Goal: Information Seeking & Learning: Learn about a topic

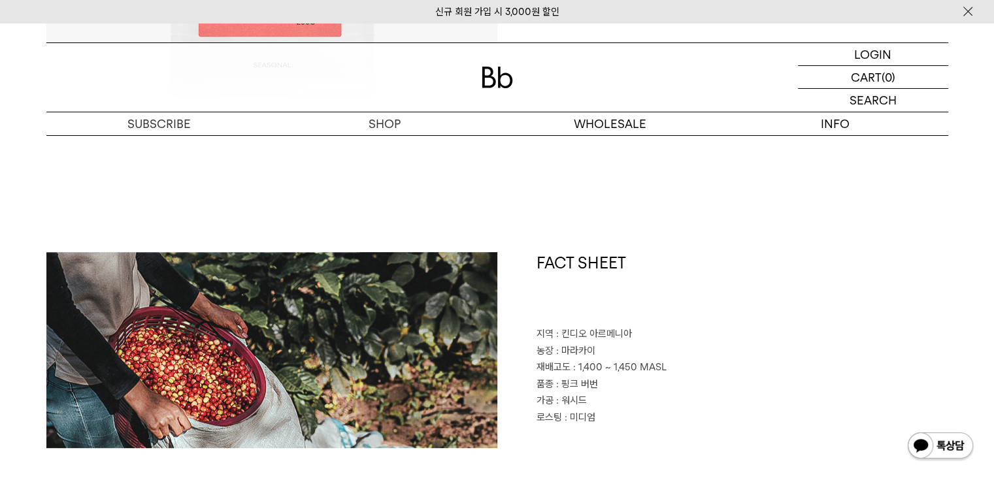
scroll to position [492, 0]
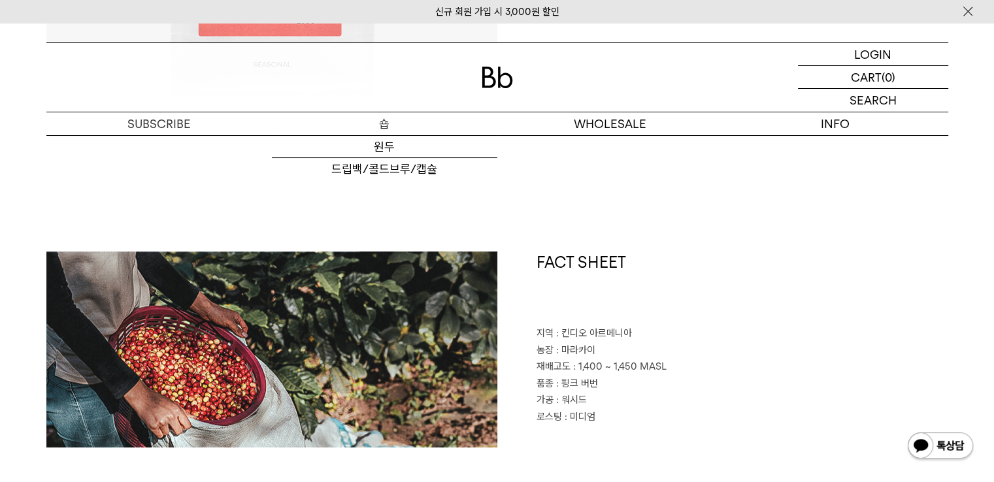
click at [374, 119] on p "숍" at bounding box center [385, 123] width 226 height 23
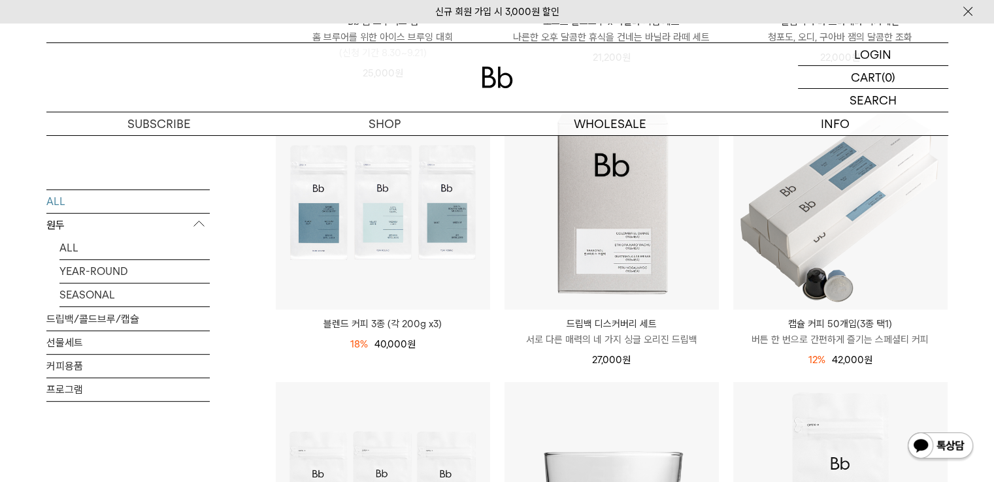
scroll to position [384, 0]
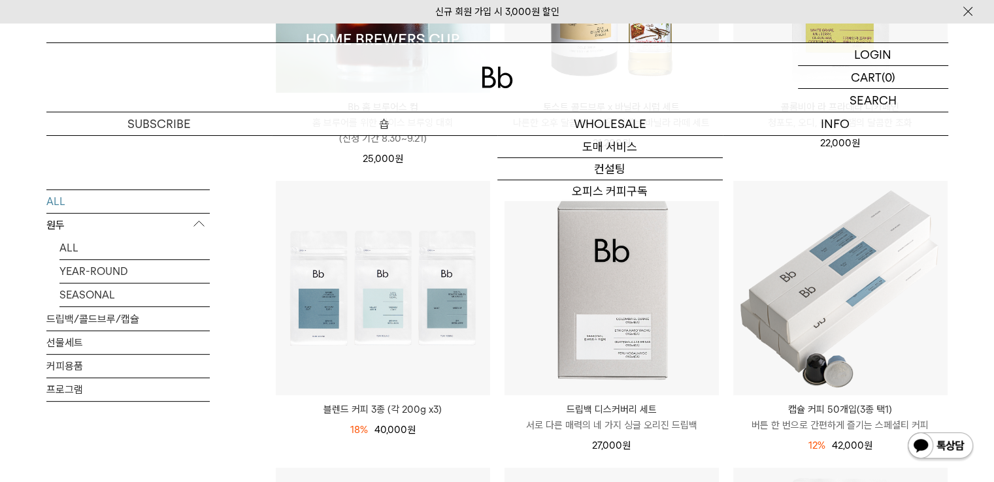
click at [371, 118] on p "숍" at bounding box center [385, 123] width 226 height 23
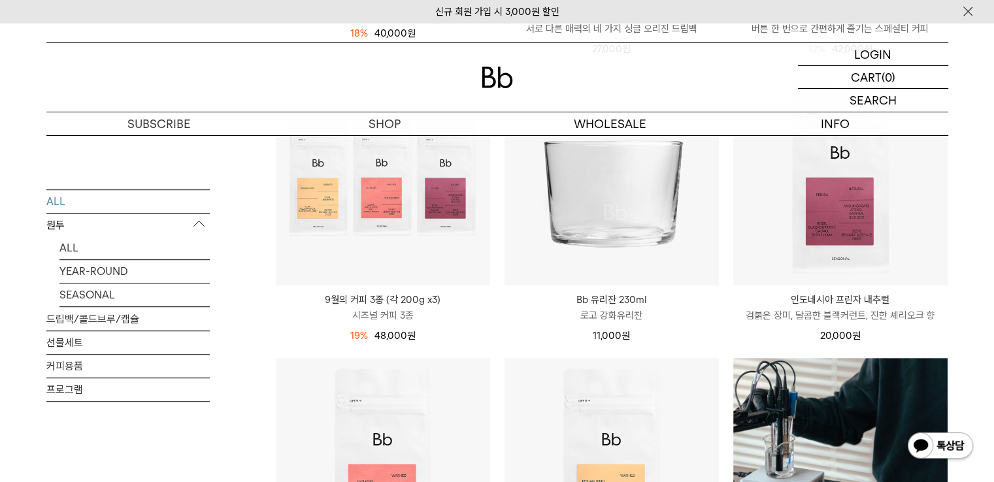
scroll to position [781, 0]
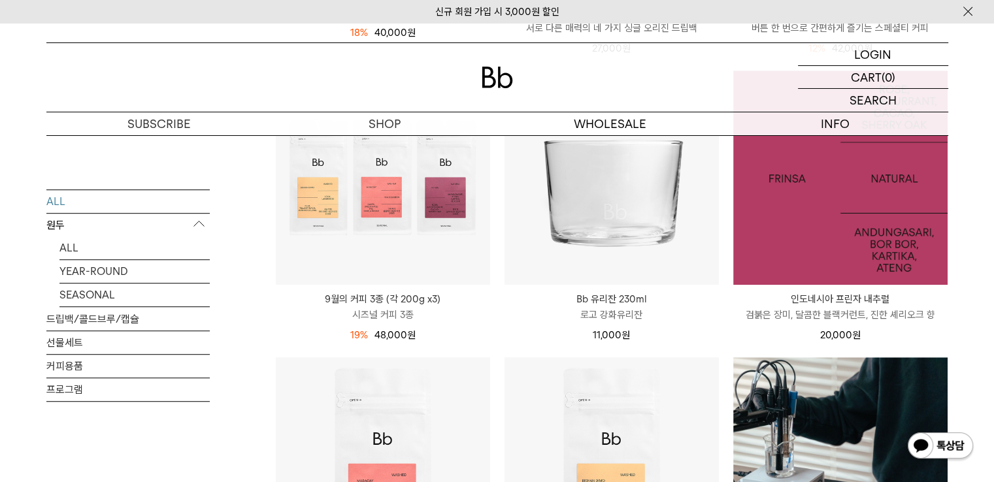
click at [831, 226] on img at bounding box center [841, 178] width 214 height 214
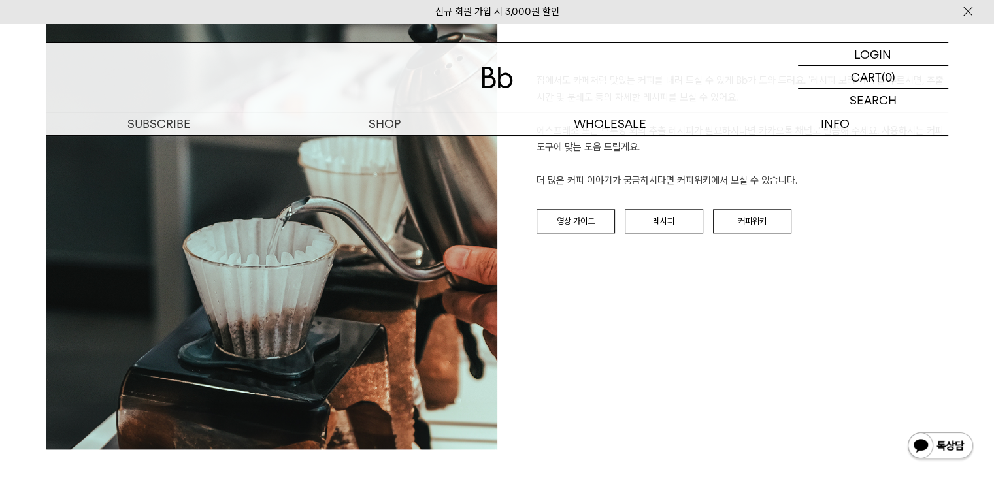
scroll to position [1537, 0]
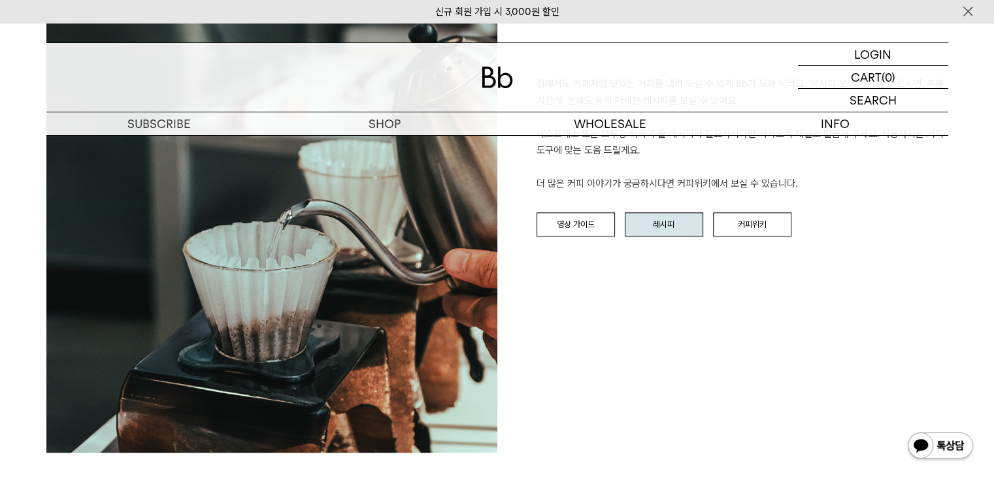
click at [654, 215] on link "레시피" at bounding box center [664, 224] width 78 height 25
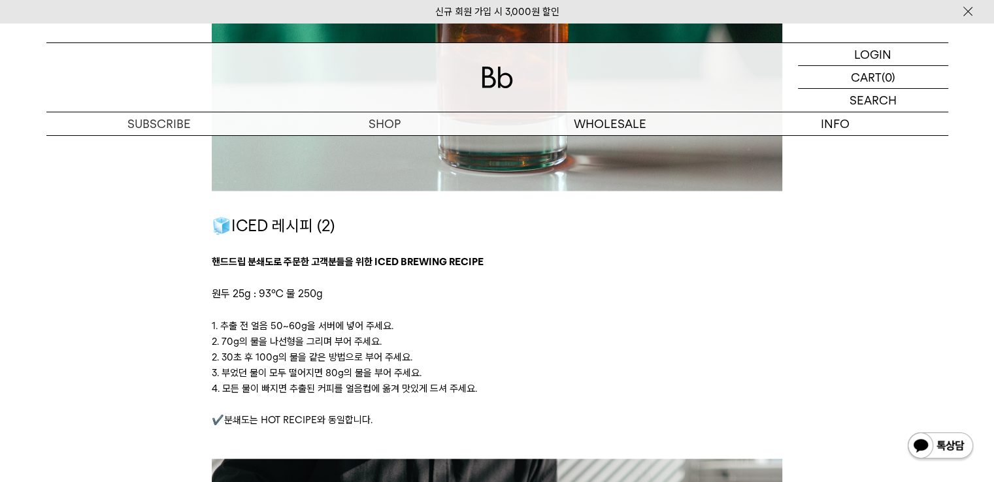
scroll to position [2578, 0]
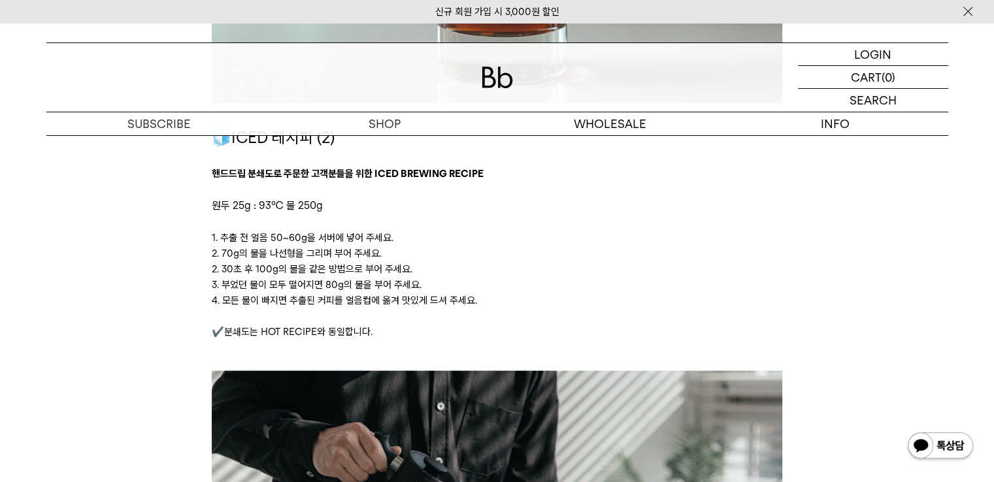
drag, startPoint x: 613, startPoint y: 269, endPoint x: 586, endPoint y: 277, distance: 28.4
click at [586, 277] on div "🧊ICED 레시피 (2) 핸드드립 분쇄도로 주문한 고객분들을 위한 ICED BREWING RECIPE 원두 25g : 93℃ 물 250g 1.…" at bounding box center [497, 249] width 571 height 246
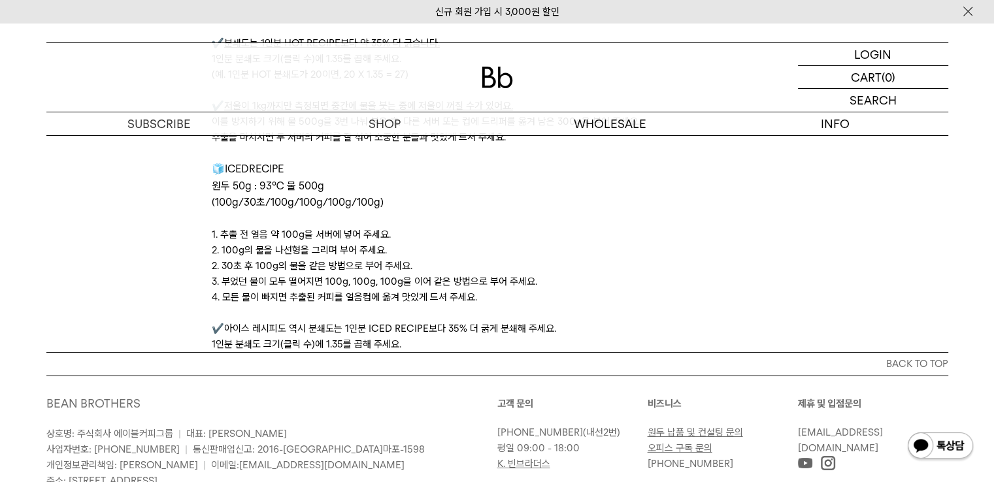
scroll to position [4494, 0]
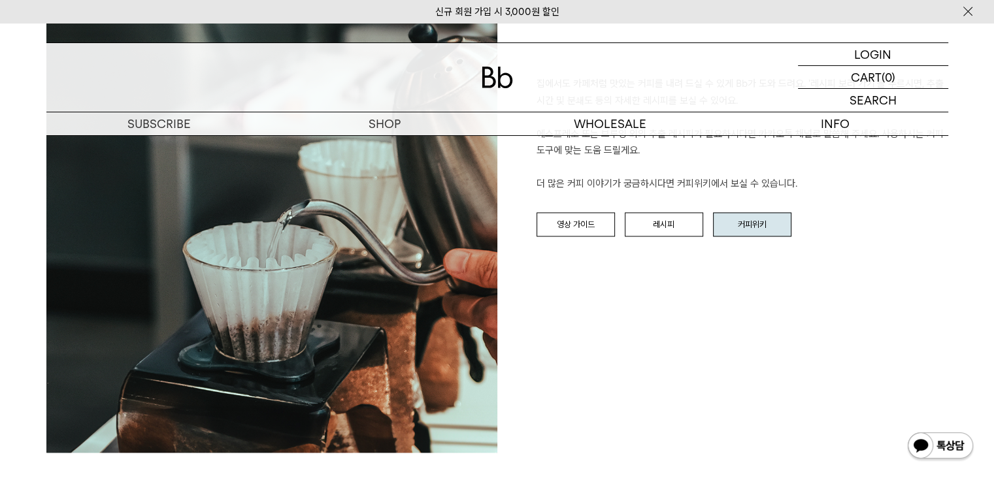
click at [751, 226] on link "커피위키" at bounding box center [752, 224] width 78 height 25
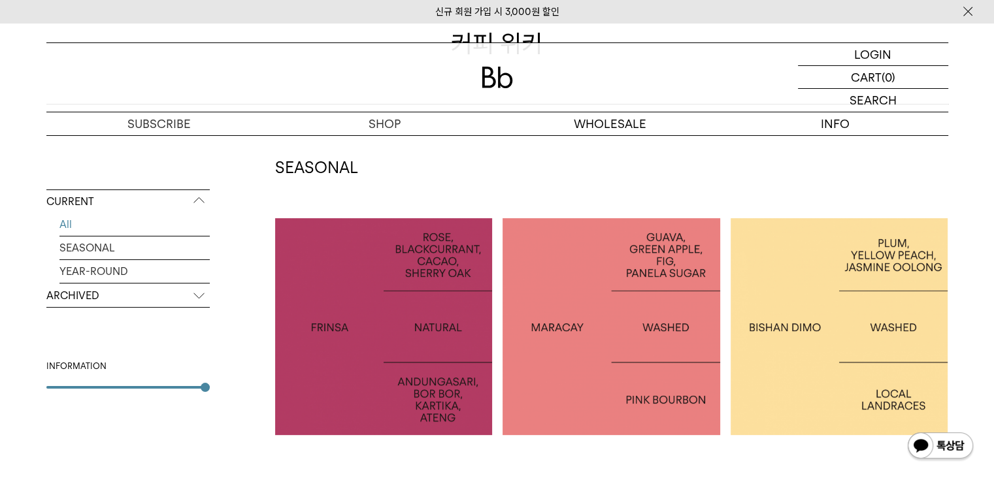
scroll to position [170, 0]
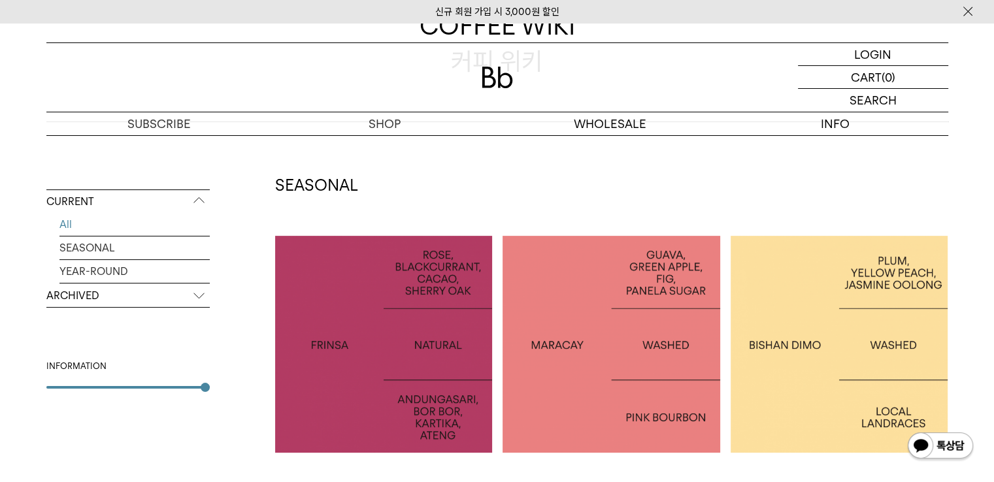
click at [401, 320] on div at bounding box center [384, 345] width 218 height 218
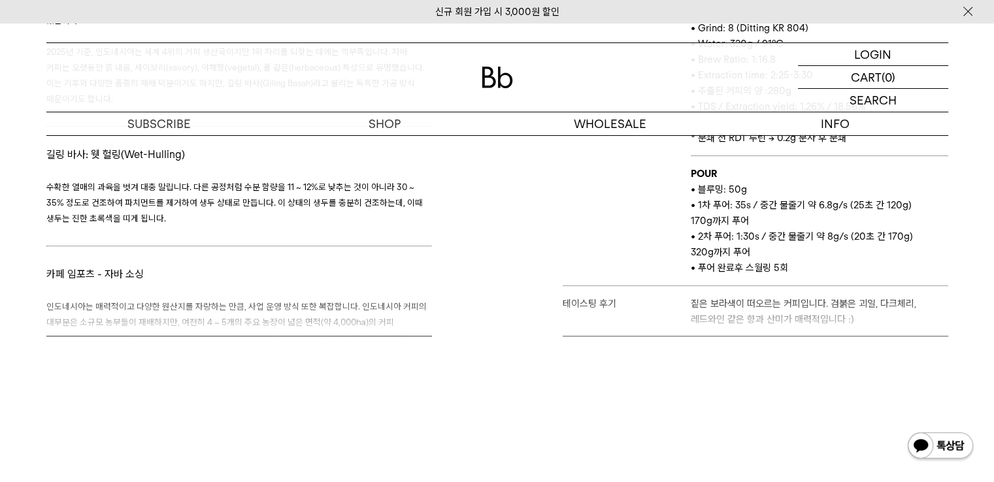
scroll to position [760, 0]
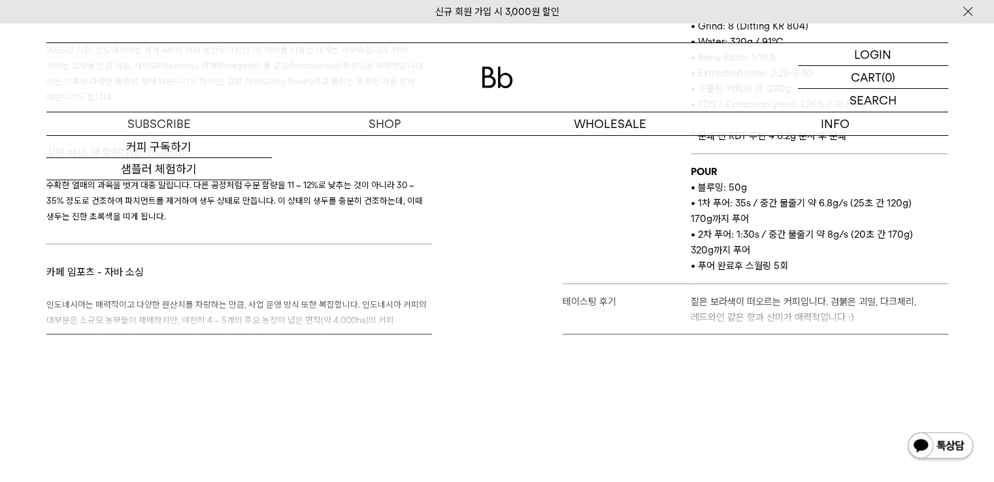
click at [639, 272] on div "브루 가이드 1 / 5 스테이지 결 바리스타 유 추출 도구 칼리타 웨이브 추출 레시피 HOT • Dose : 19g • Grind: 8 (Di…" at bounding box center [727, 142] width 458 height 385
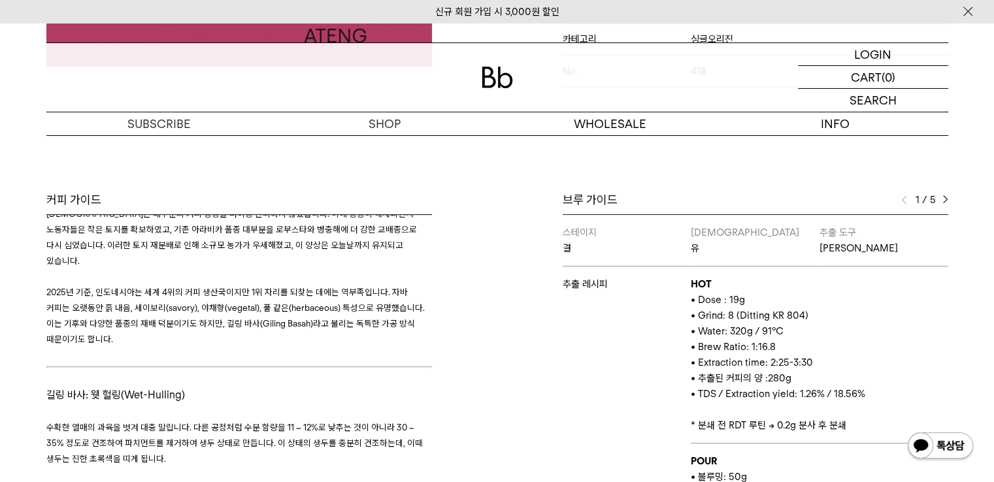
scroll to position [518, 0]
click at [946, 195] on img at bounding box center [946, 199] width 6 height 9
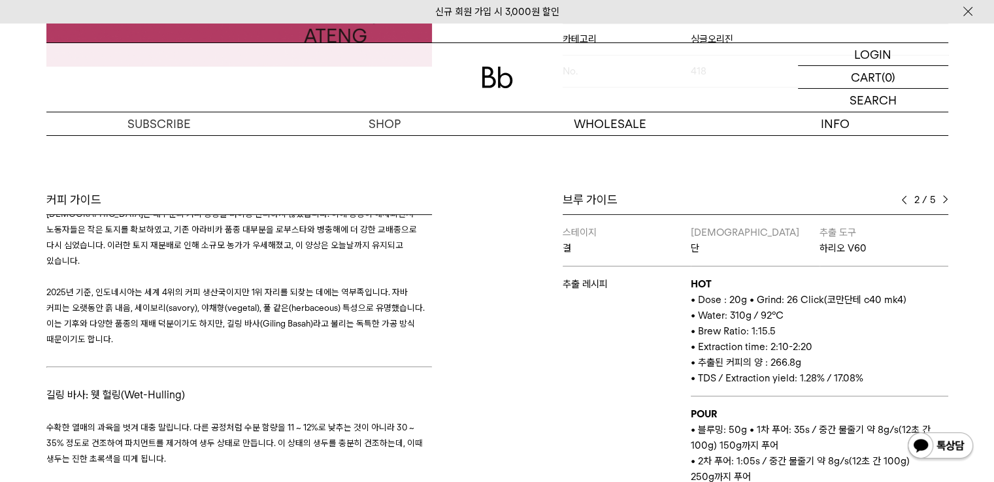
scroll to position [99, 0]
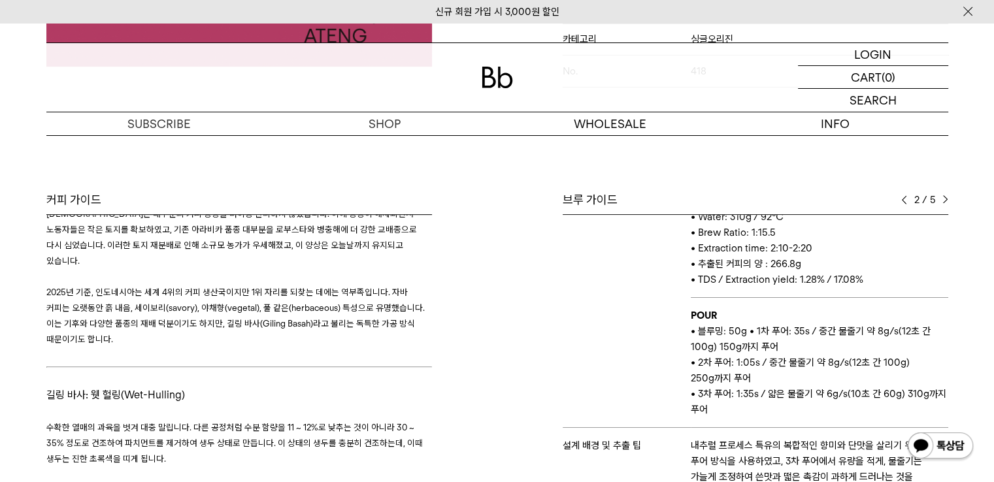
click at [944, 195] on img at bounding box center [946, 199] width 6 height 9
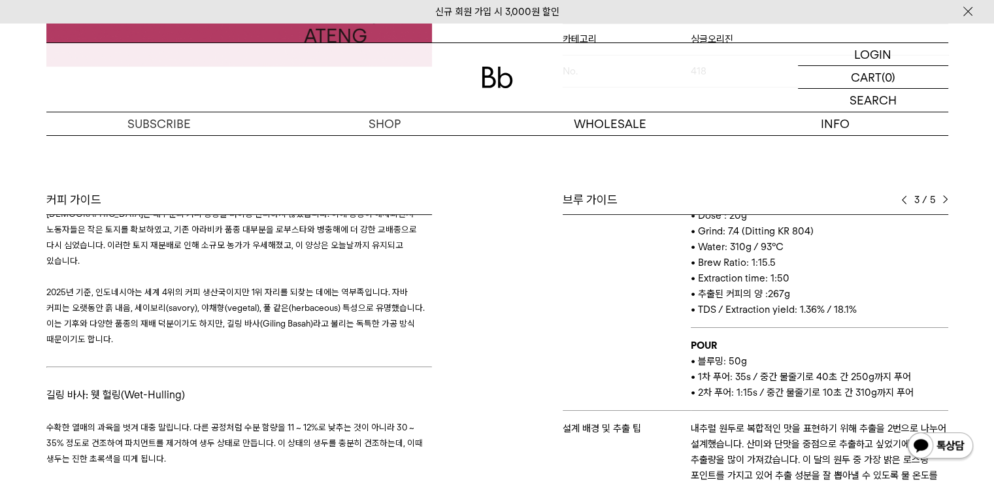
scroll to position [84, 0]
click at [944, 195] on img at bounding box center [946, 199] width 6 height 9
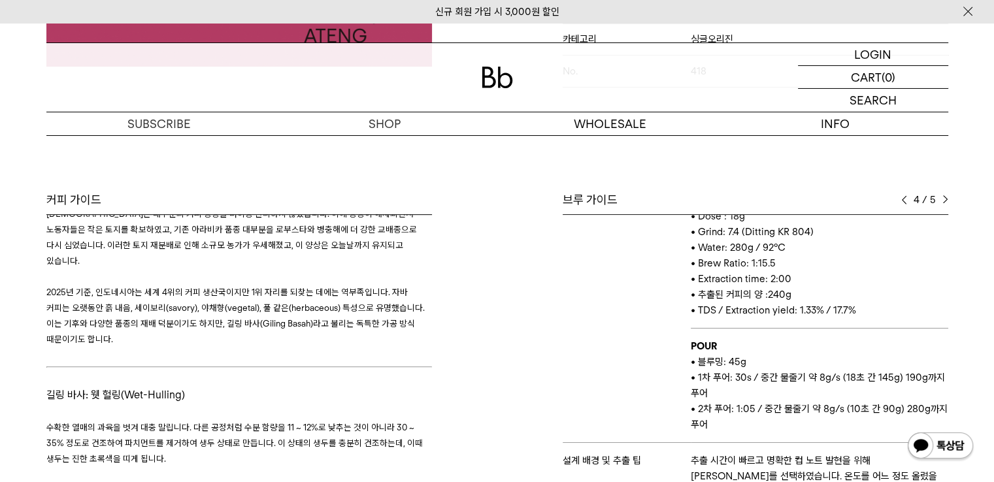
click at [944, 195] on img at bounding box center [946, 199] width 6 height 9
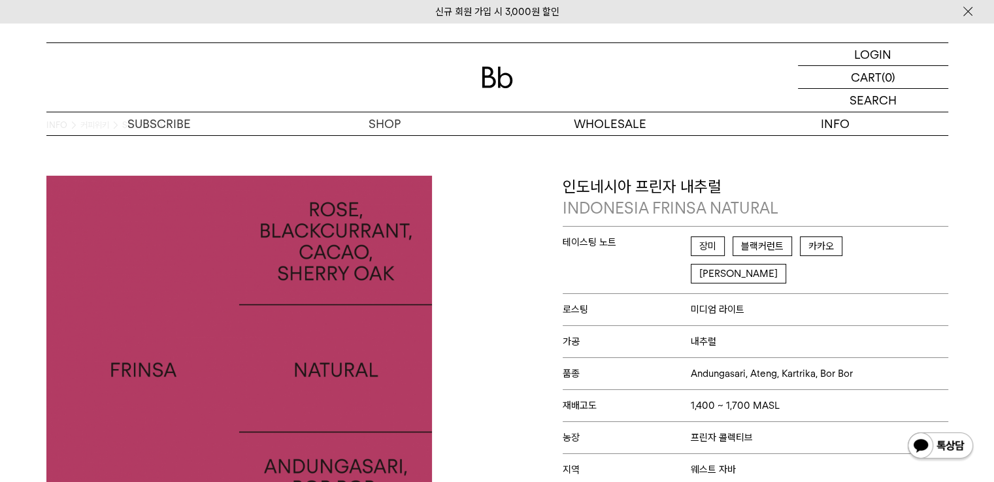
scroll to position [0, 0]
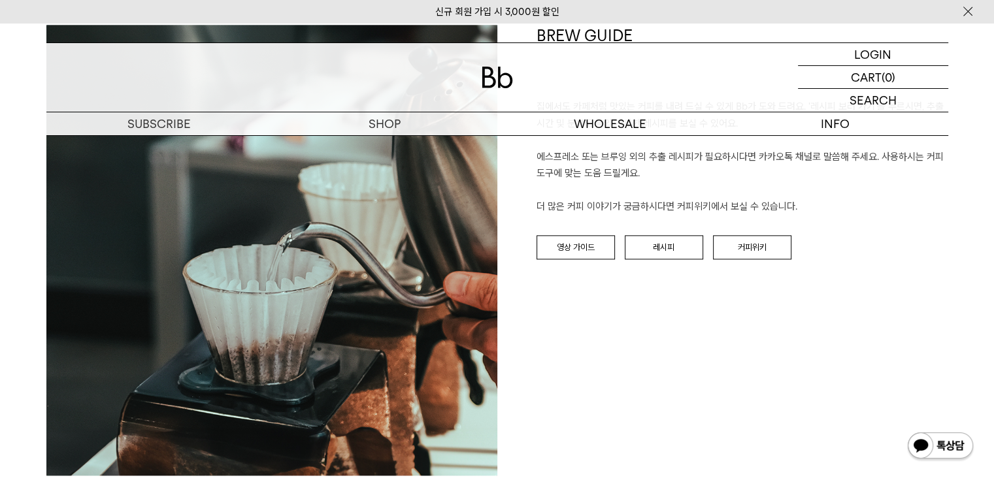
scroll to position [1537, 0]
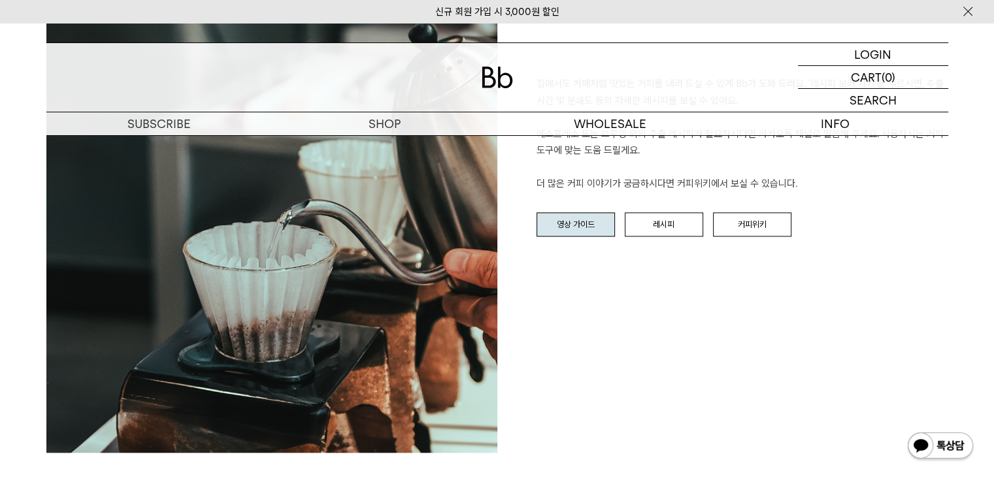
click at [577, 231] on link "영상 가이드" at bounding box center [576, 224] width 78 height 25
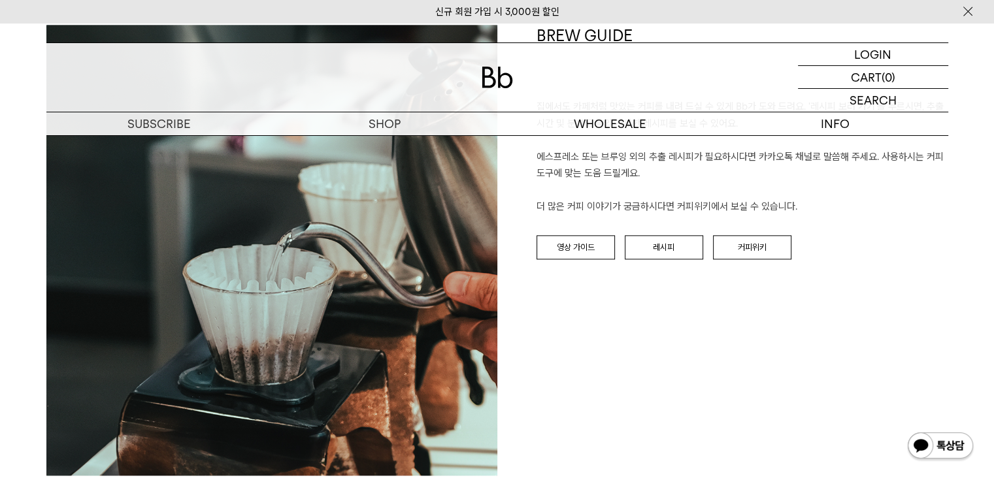
scroll to position [1537, 0]
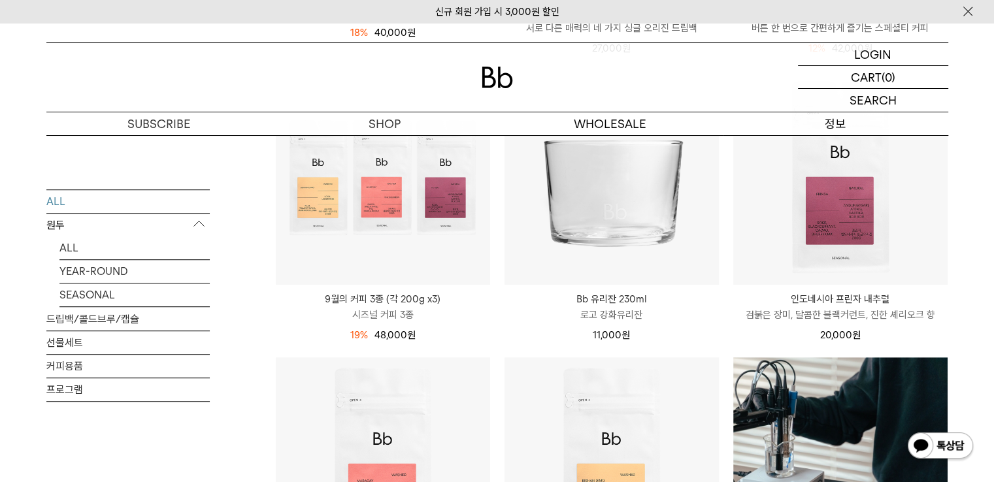
drag, startPoint x: 0, startPoint y: 0, endPoint x: 834, endPoint y: 121, distance: 842.3
click at [834, 121] on div "INFO 정보" at bounding box center [836, 123] width 226 height 23
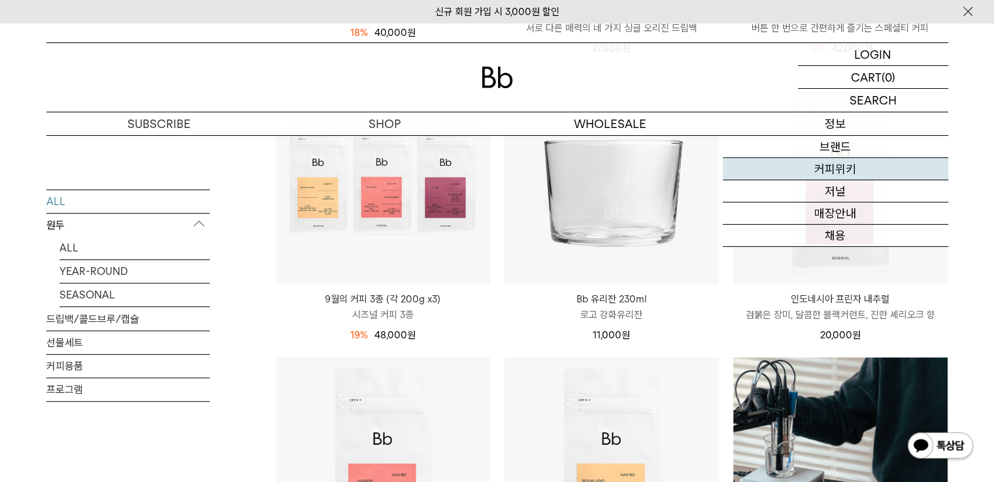
click at [857, 169] on link "커피위키" at bounding box center [836, 169] width 226 height 22
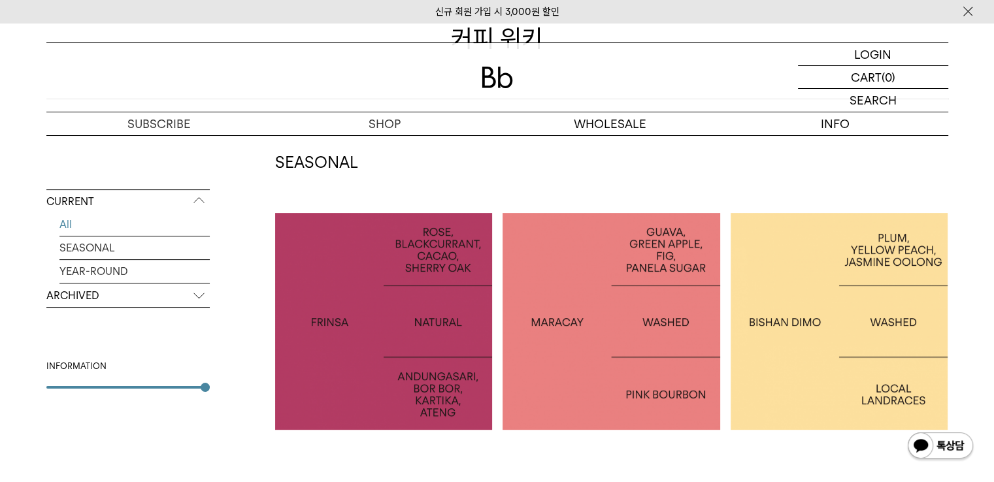
scroll to position [216, 0]
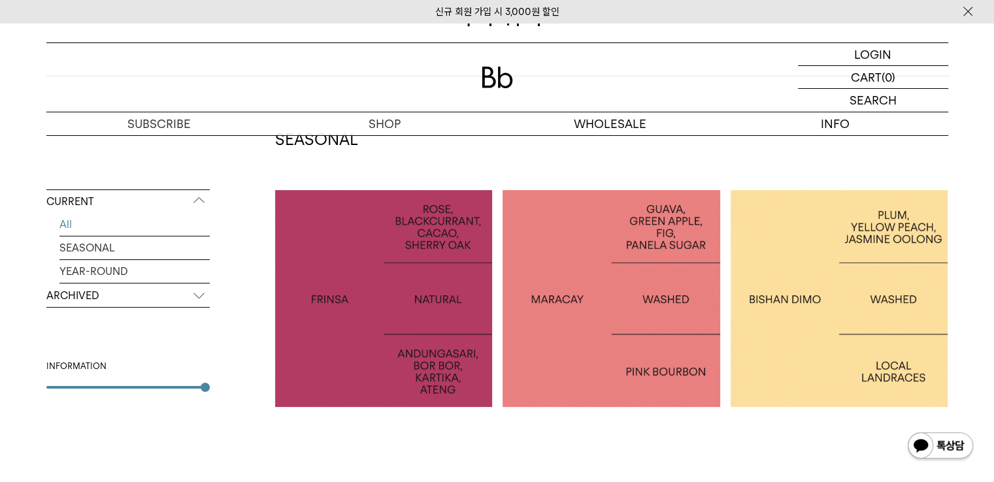
click at [664, 252] on div at bounding box center [612, 299] width 218 height 218
click at [821, 288] on div at bounding box center [840, 299] width 218 height 218
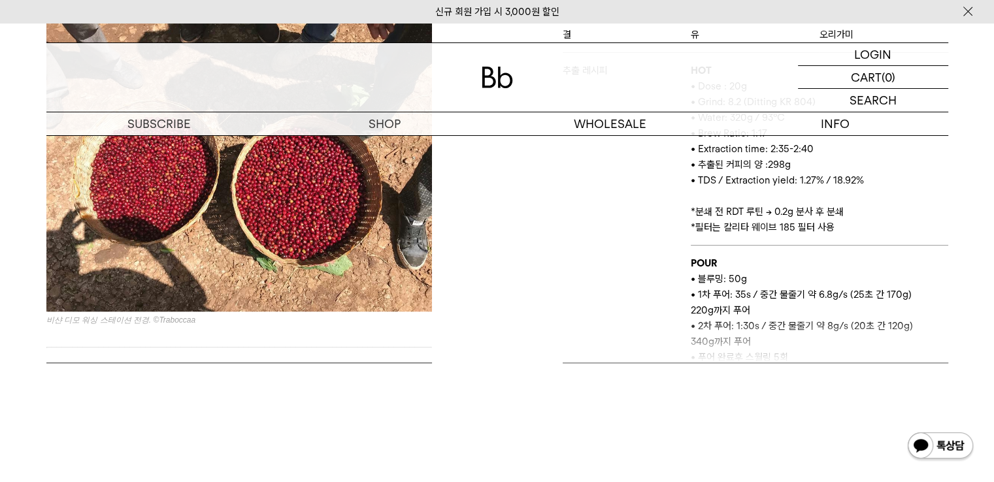
scroll to position [1922, 0]
